Goal: Navigation & Orientation: Find specific page/section

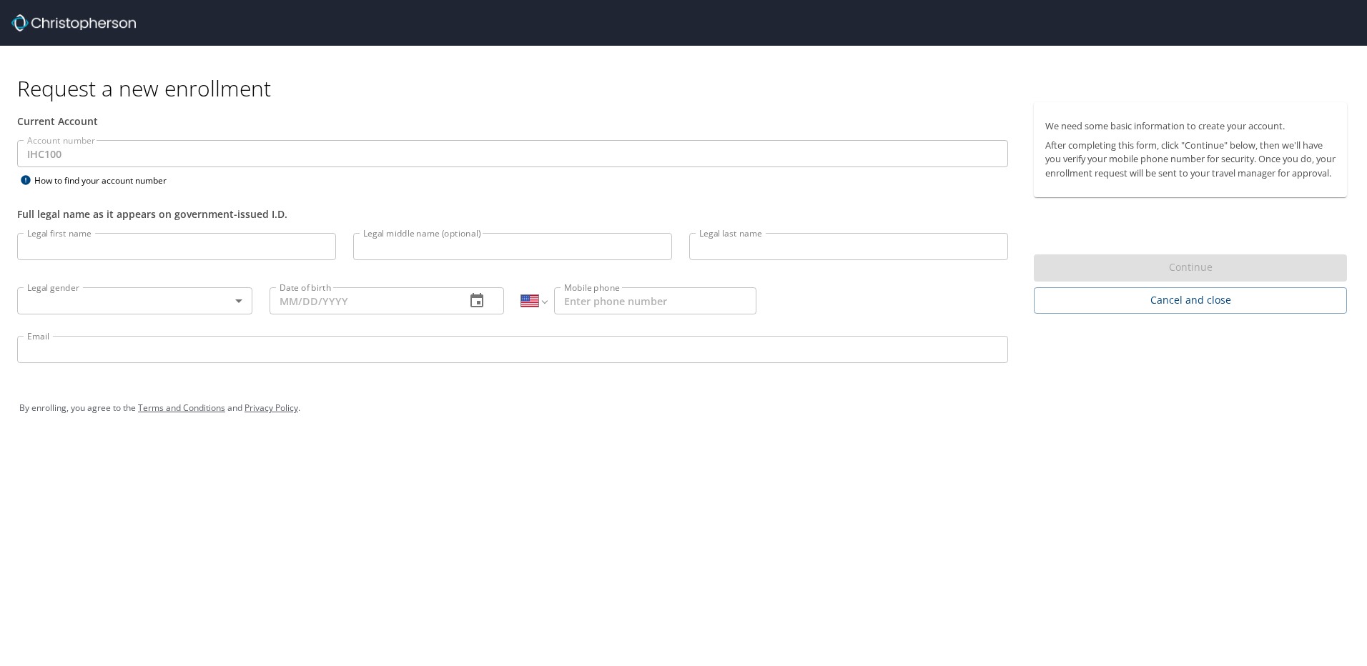
select select "US"
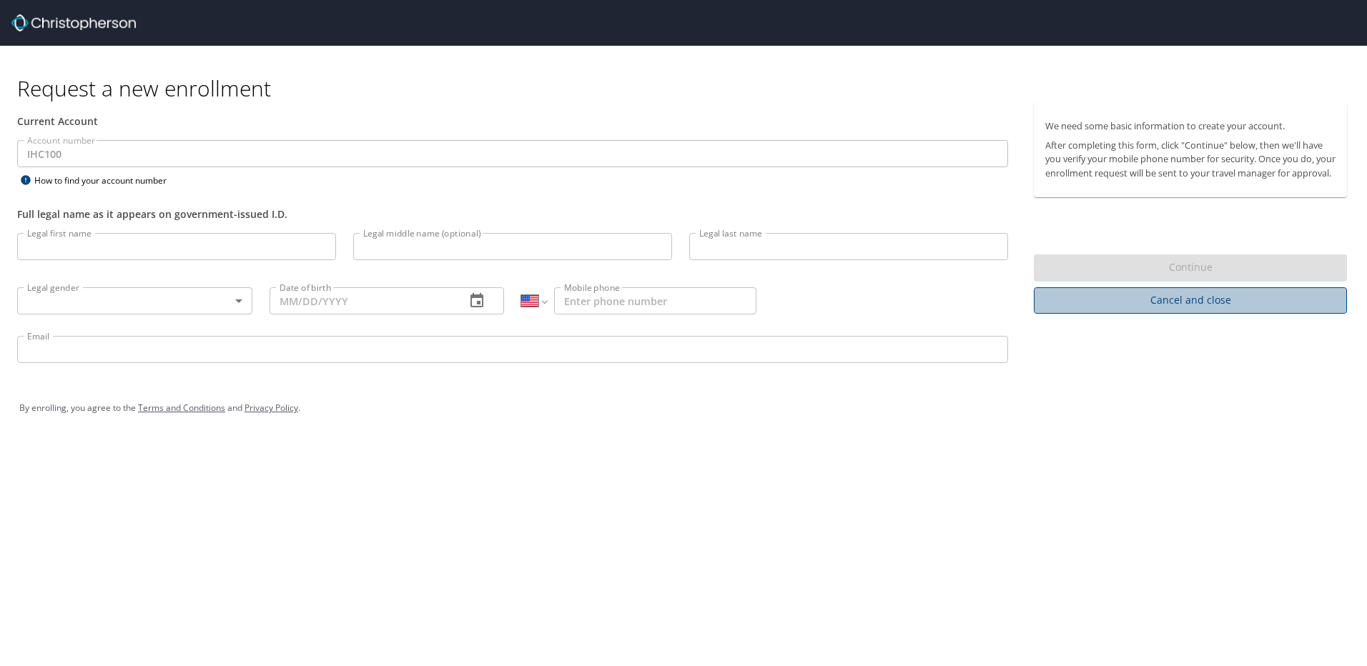
click at [1202, 310] on span "Cancel and close" at bounding box center [1190, 301] width 290 height 18
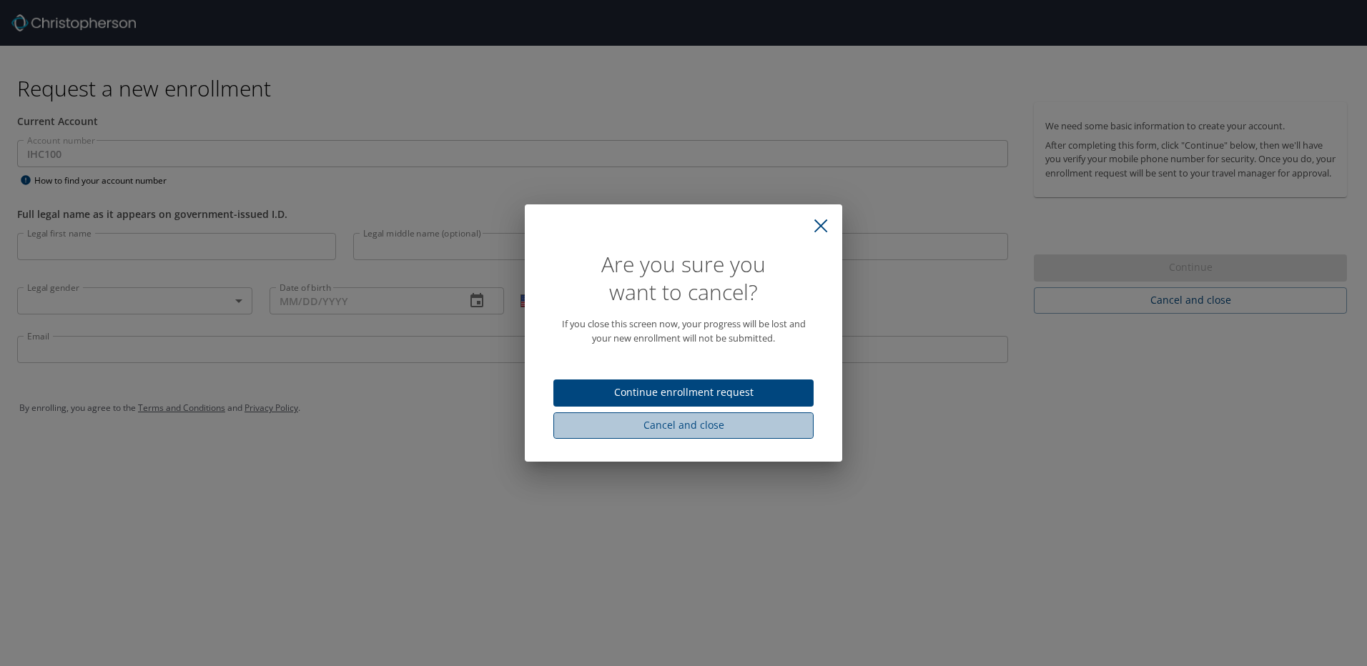
click at [687, 432] on span "Cancel and close" at bounding box center [683, 426] width 237 height 18
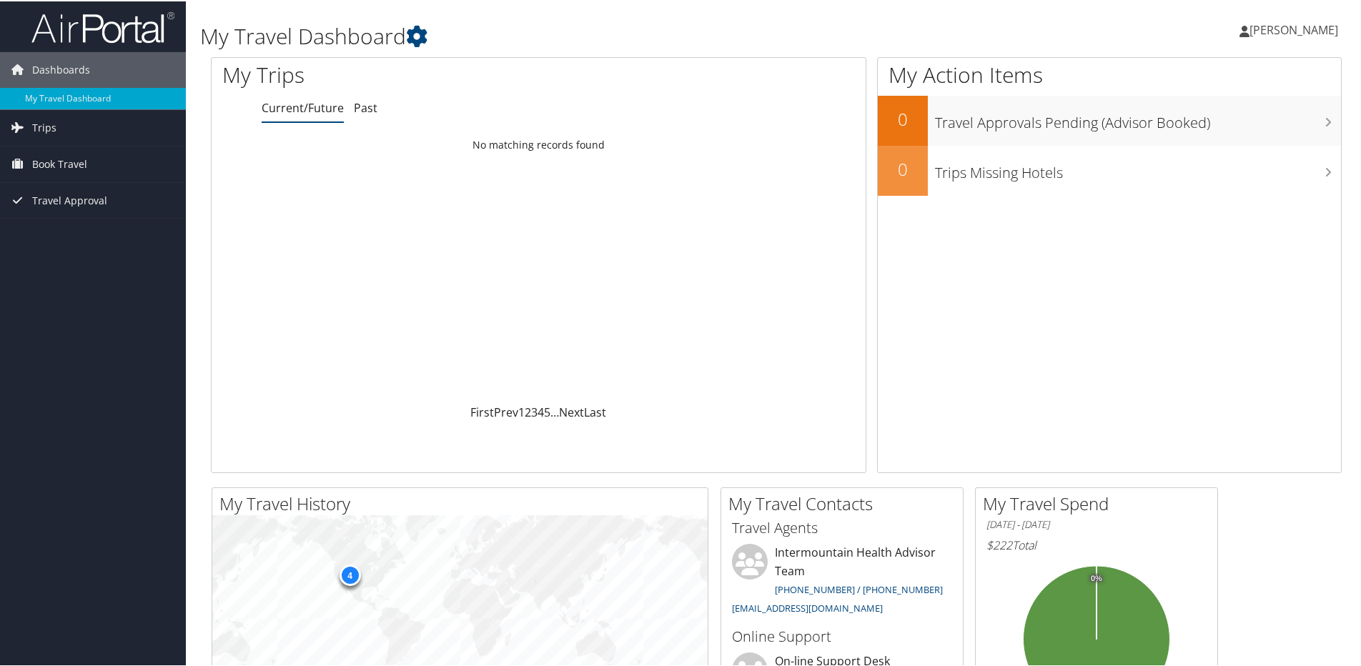
click at [1267, 30] on span "[PERSON_NAME]" at bounding box center [1294, 29] width 89 height 16
click at [1214, 134] on link "View Travel Profile" at bounding box center [1255, 127] width 159 height 24
